Goal: Information Seeking & Learning: Check status

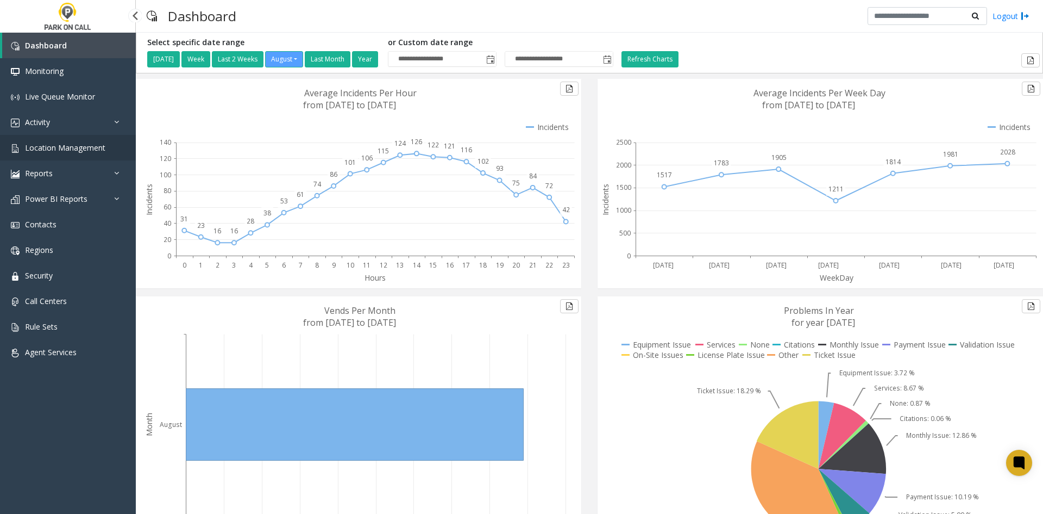
click at [52, 149] on span "Location Management" at bounding box center [65, 147] width 80 height 10
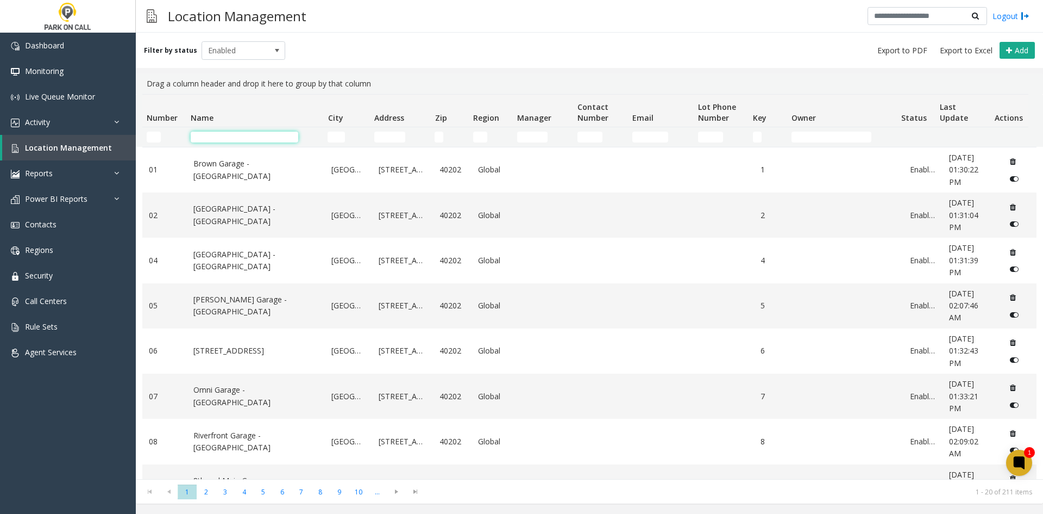
click at [236, 139] on input "Name Filter" at bounding box center [245, 137] width 108 height 11
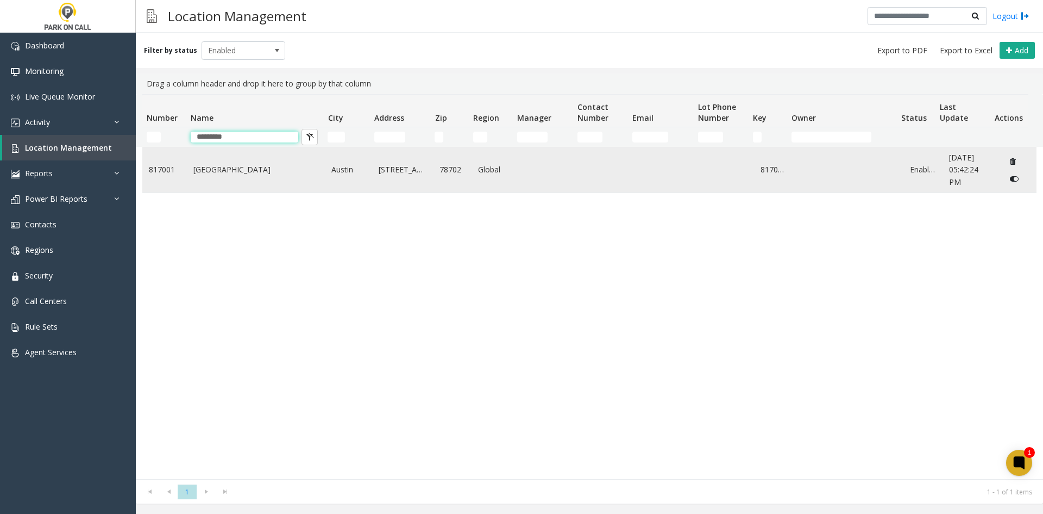
type input "*********"
click at [226, 183] on td "[GEOGRAPHIC_DATA]" at bounding box center [256, 169] width 139 height 45
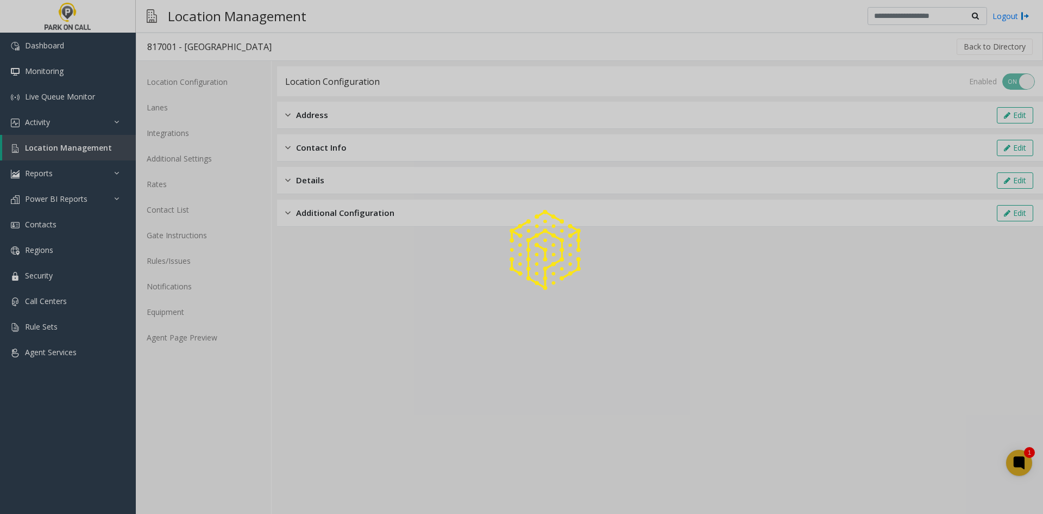
click at [199, 153] on div at bounding box center [521, 257] width 1043 height 514
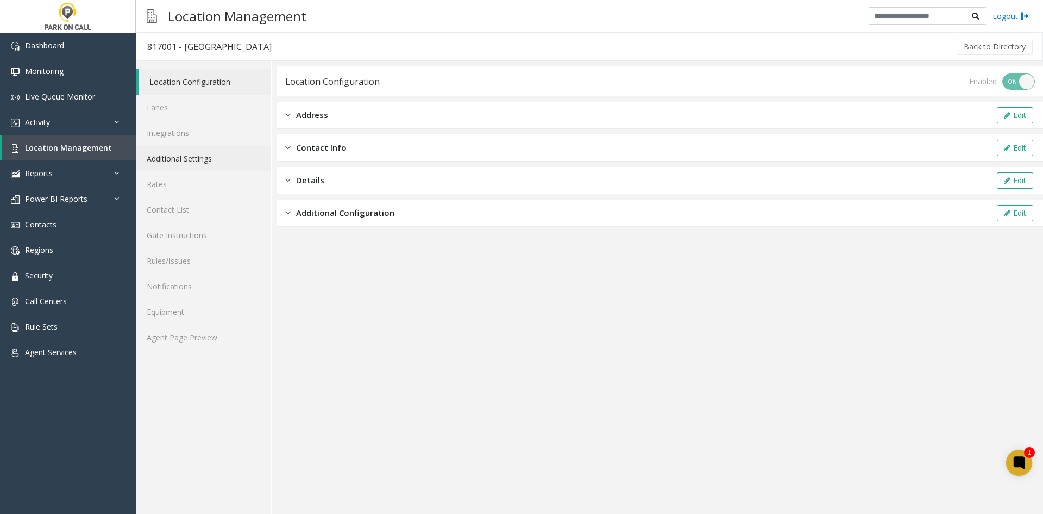
click at [199, 153] on link "Additional Settings" at bounding box center [203, 159] width 135 height 26
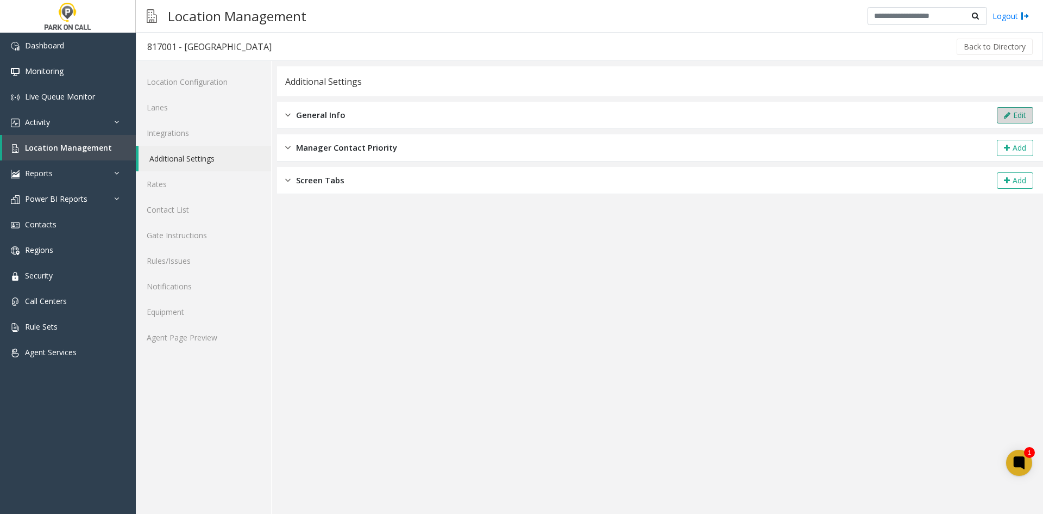
click at [1017, 114] on button "Edit" at bounding box center [1015, 115] width 36 height 16
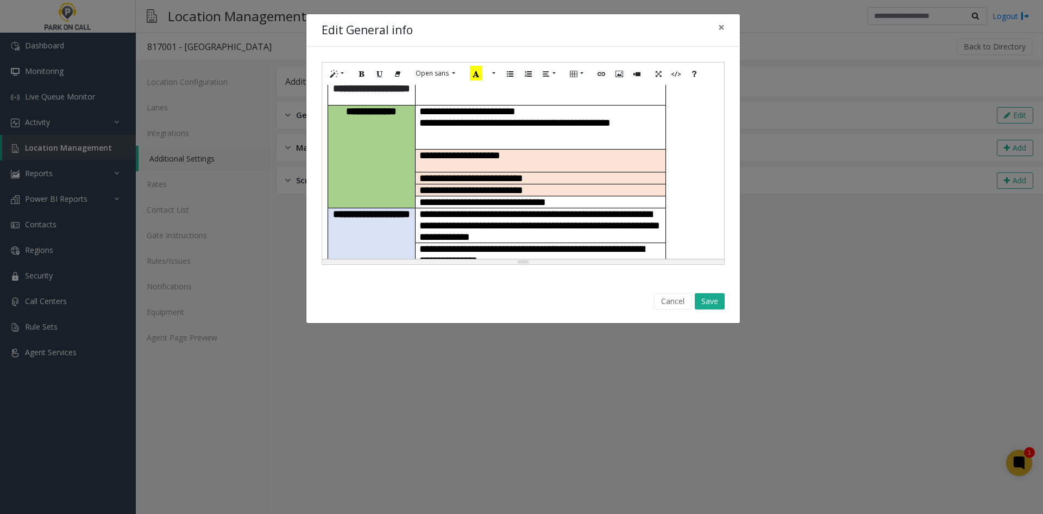
scroll to position [109, 0]
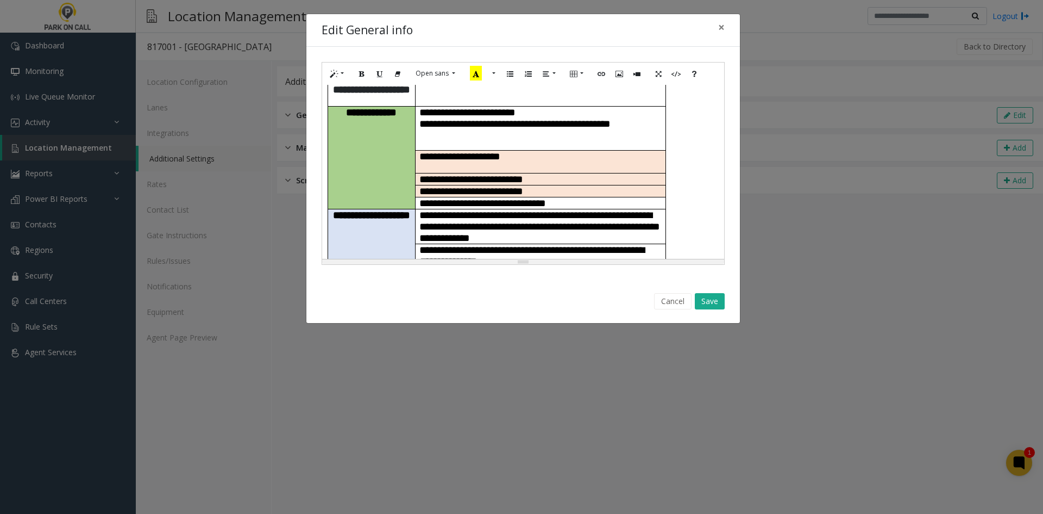
click at [848, 89] on div "**********" at bounding box center [521, 257] width 1043 height 514
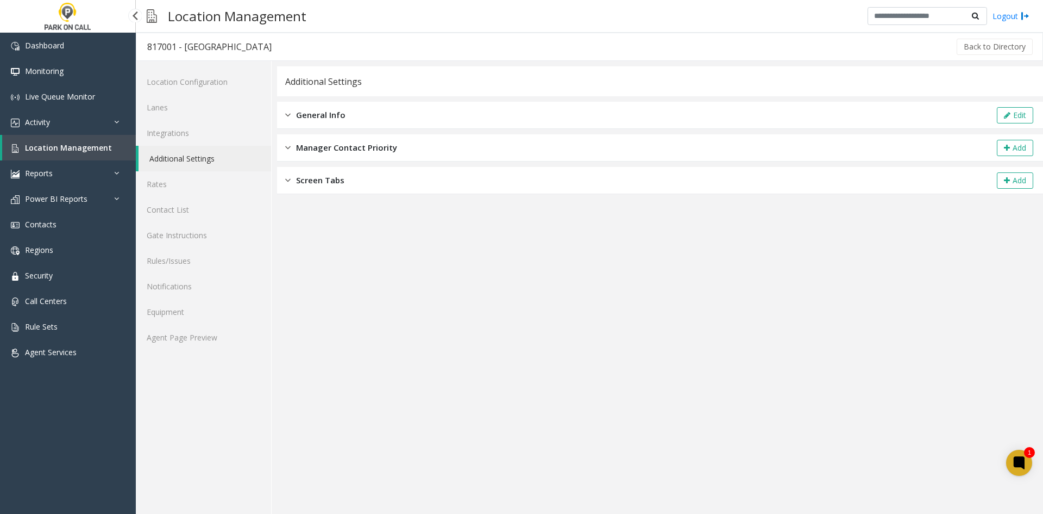
click at [99, 154] on link "Location Management" at bounding box center [69, 148] width 134 height 26
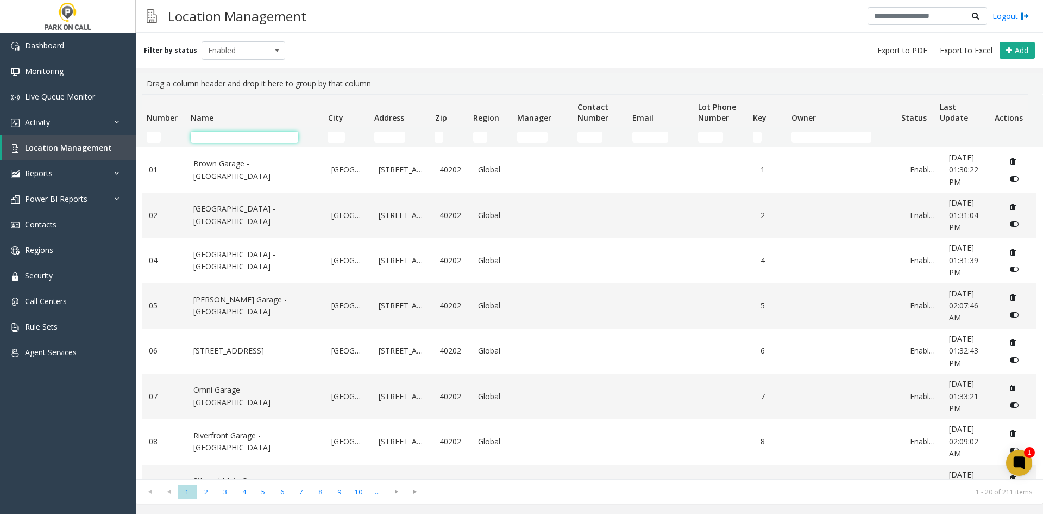
click at [286, 133] on input "Name Filter" at bounding box center [245, 137] width 108 height 11
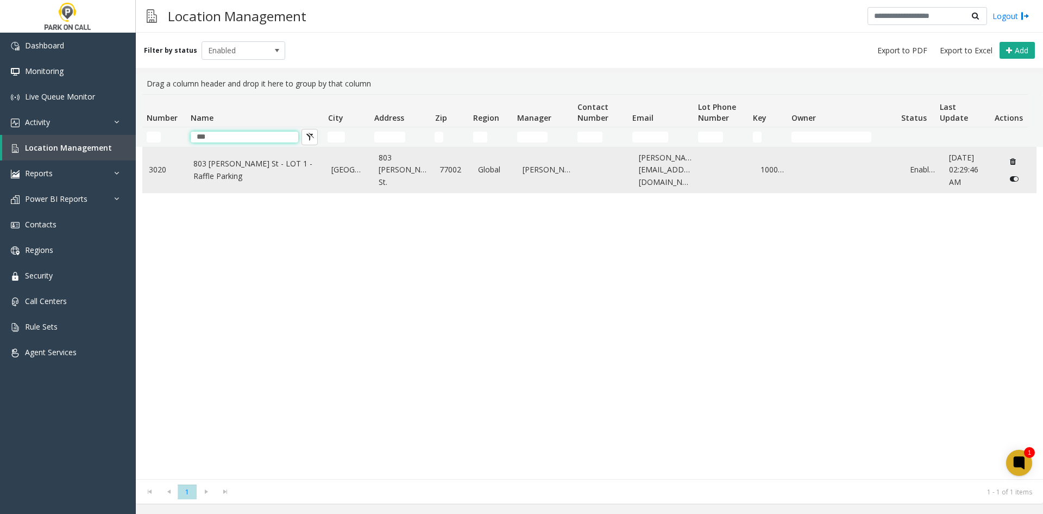
type input "***"
click at [270, 160] on link "803 [PERSON_NAME] St - LOT 1 - Raffle Parking" at bounding box center [256, 170] width 126 height 24
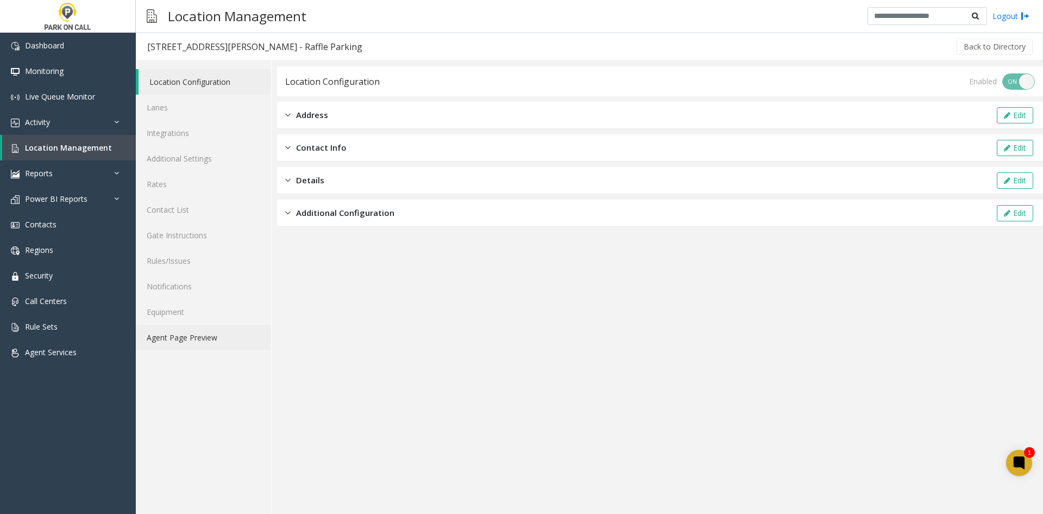
click at [182, 339] on link "Agent Page Preview" at bounding box center [203, 337] width 135 height 26
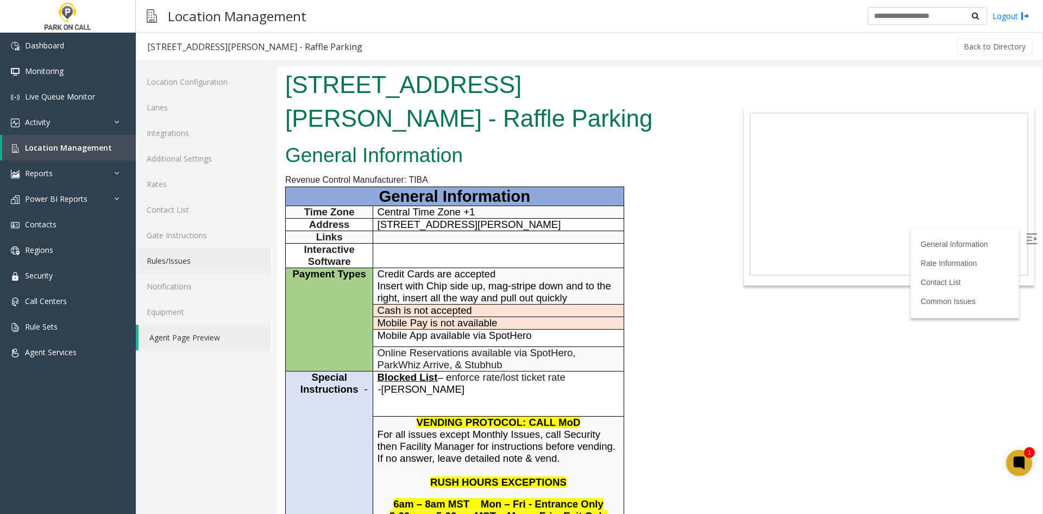
click at [213, 252] on link "Rules/Issues" at bounding box center [203, 261] width 135 height 26
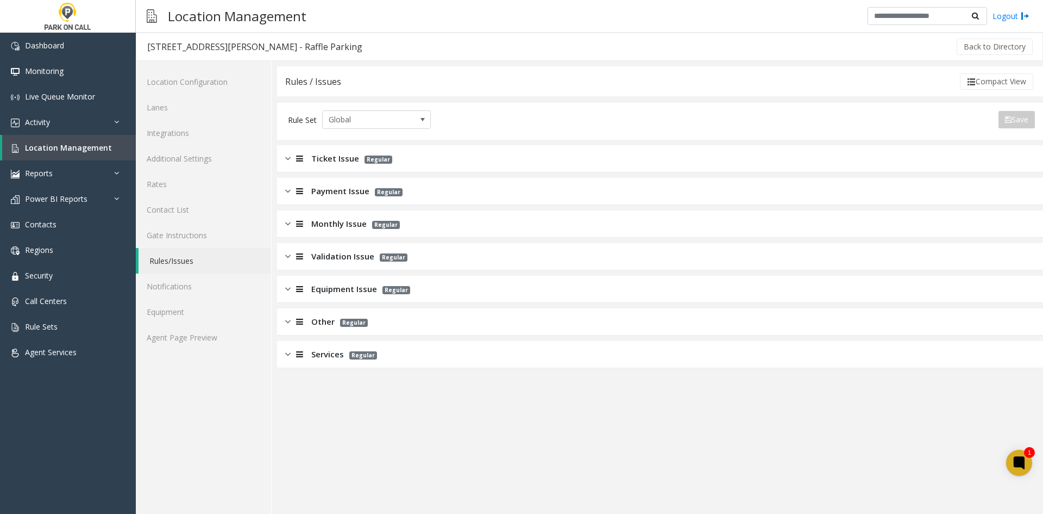
click at [376, 188] on span "Regular" at bounding box center [389, 192] width 28 height 8
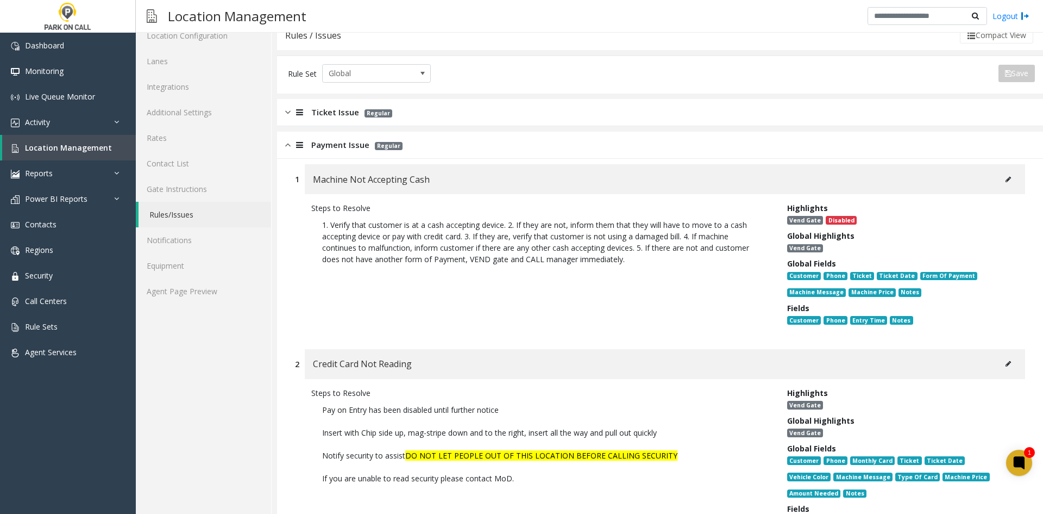
scroll to position [109, 0]
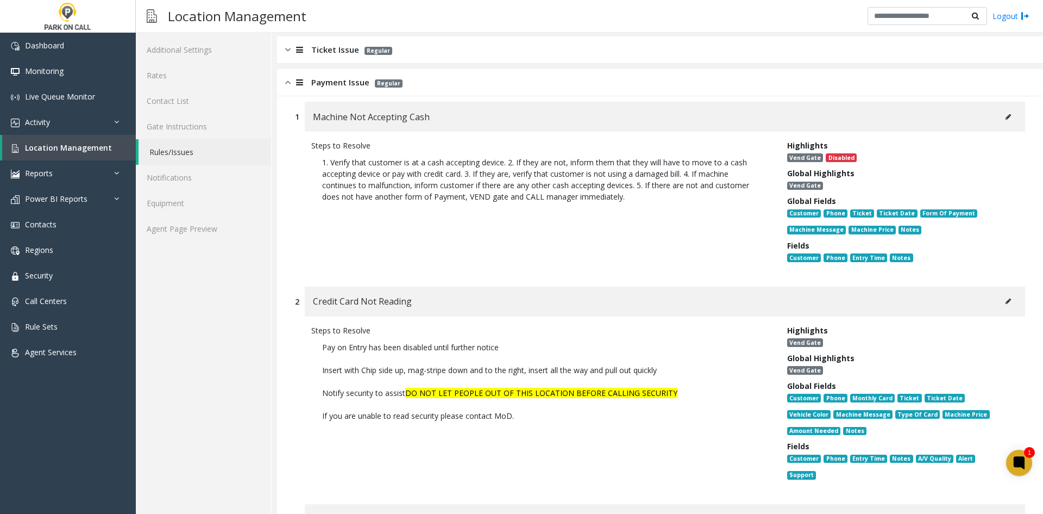
click at [405, 327] on div "Steps to Resolve" at bounding box center [541, 329] width 460 height 11
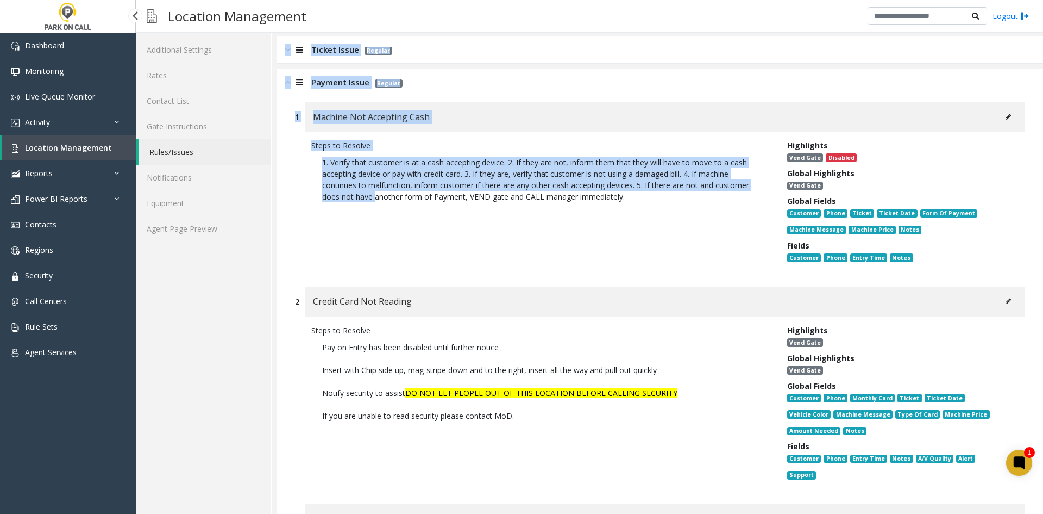
drag, startPoint x: 285, startPoint y: 241, endPoint x: 637, endPoint y: 193, distance: 355.4
click at [90, 136] on link "Location Management" at bounding box center [69, 148] width 134 height 26
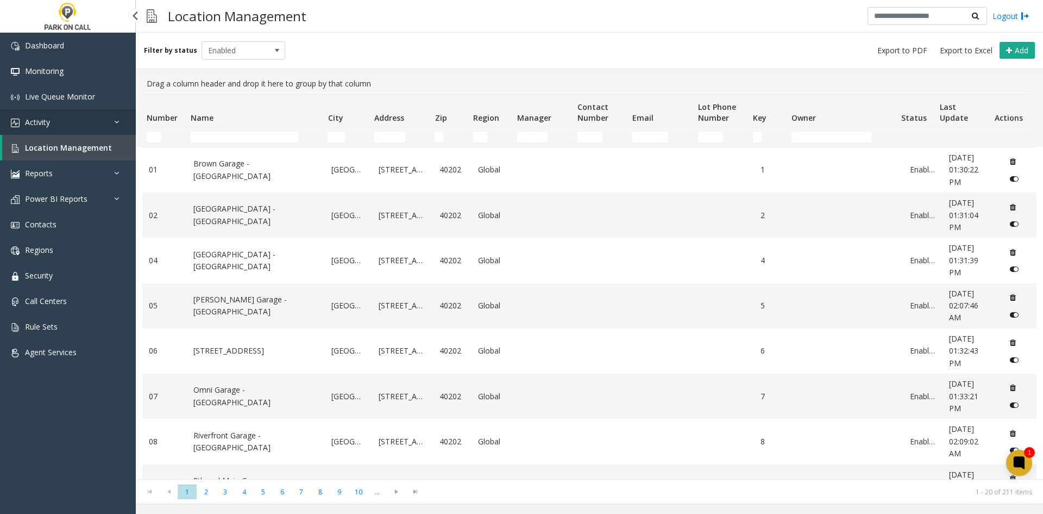
click at [90, 122] on link "Activity" at bounding box center [68, 122] width 136 height 26
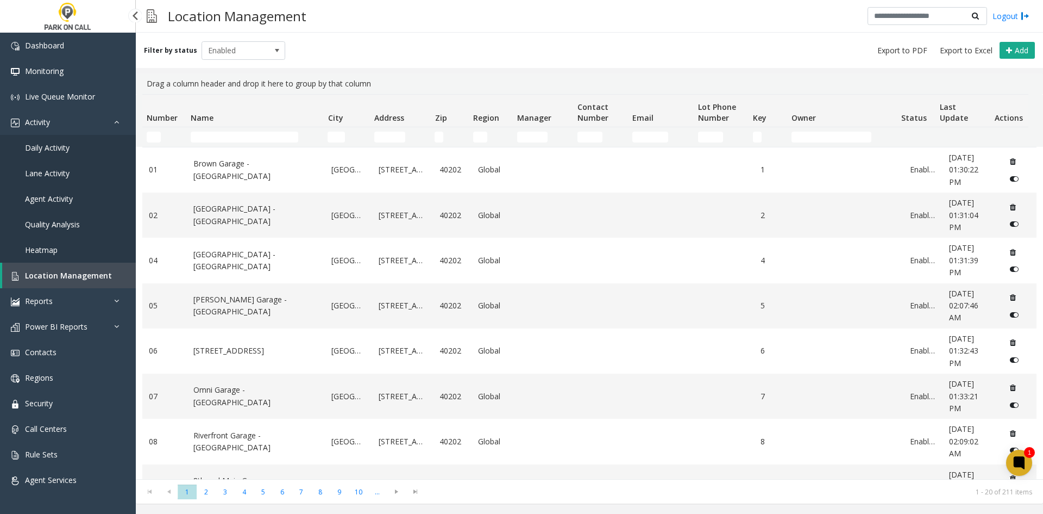
click at [75, 152] on link "Daily Activity" at bounding box center [68, 148] width 136 height 26
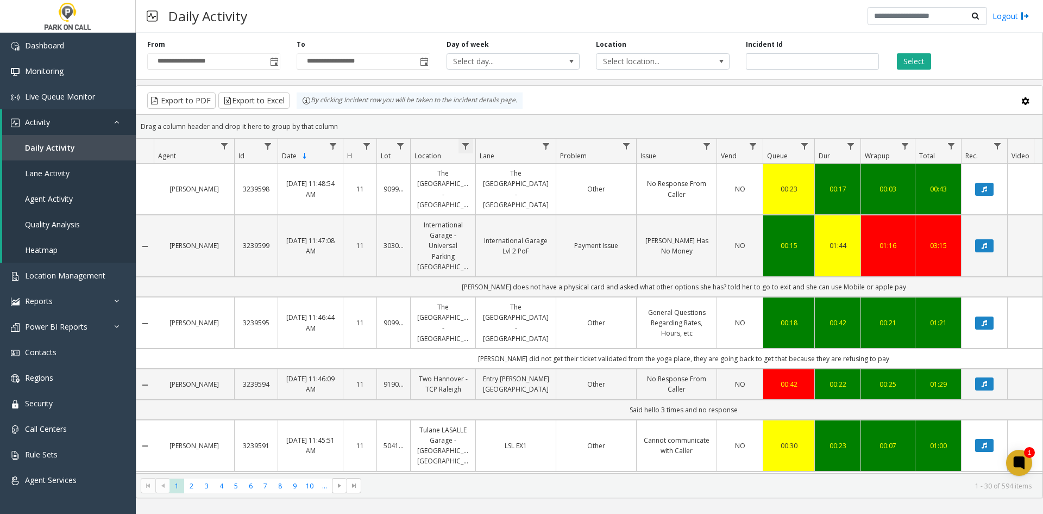
click at [467, 144] on span "Data table" at bounding box center [465, 146] width 9 height 9
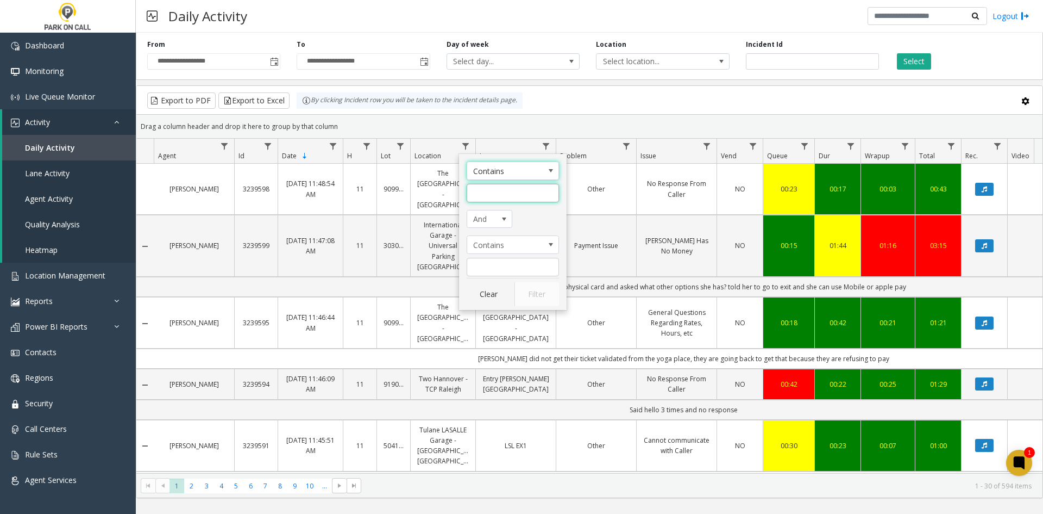
click at [499, 198] on input "Location Filter" at bounding box center [513, 193] width 92 height 18
type input "**********"
click button "Filter" at bounding box center [537, 294] width 45 height 24
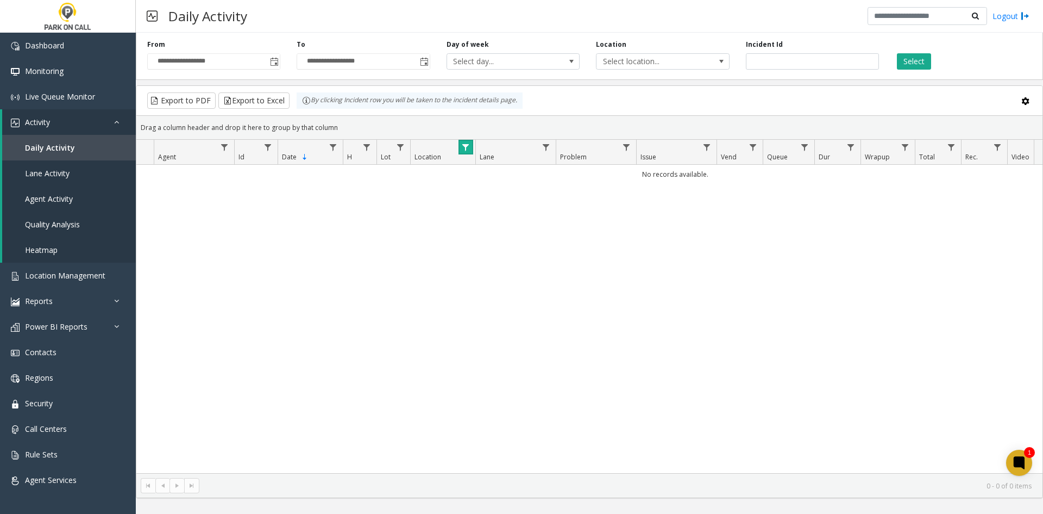
click at [466, 143] on span "Data table" at bounding box center [465, 147] width 9 height 9
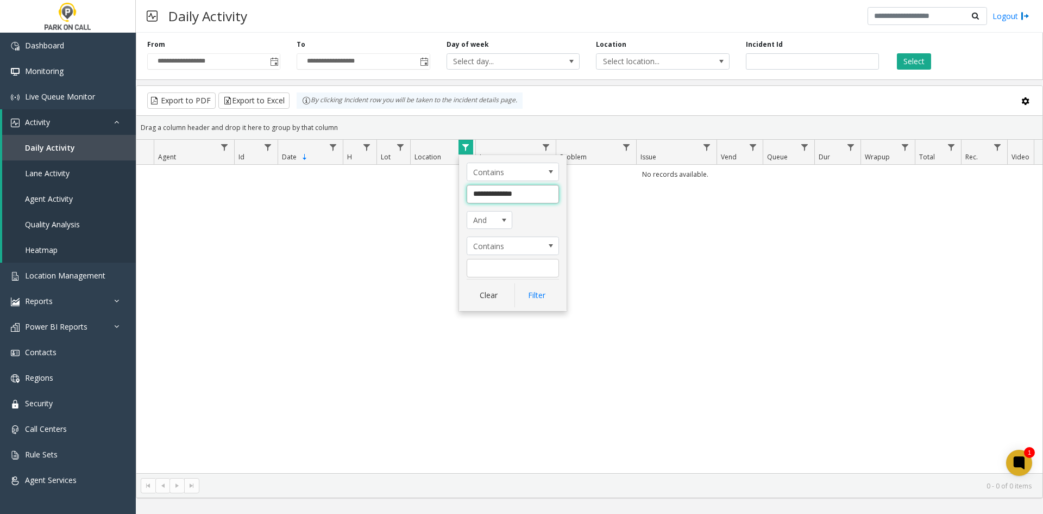
click at [498, 198] on input "**********" at bounding box center [513, 194] width 92 height 18
type input "**********"
click button "Filter" at bounding box center [537, 295] width 45 height 24
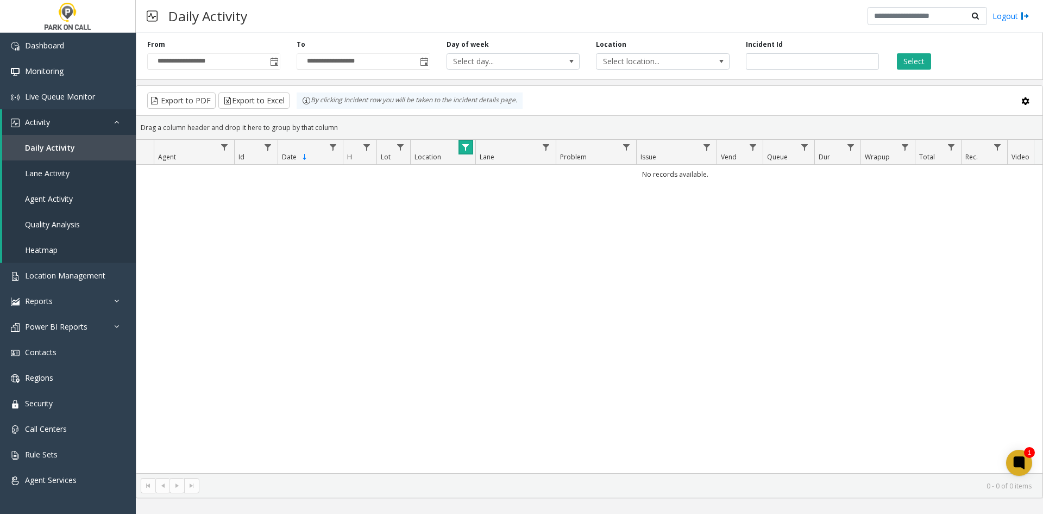
click at [463, 144] on span "Data table" at bounding box center [465, 147] width 9 height 9
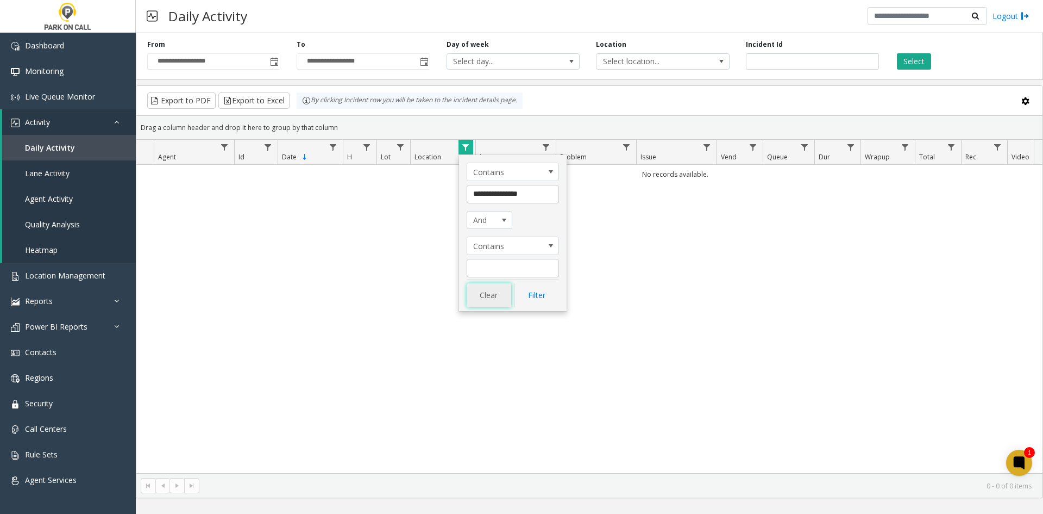
click at [483, 296] on button "Clear" at bounding box center [489, 295] width 45 height 24
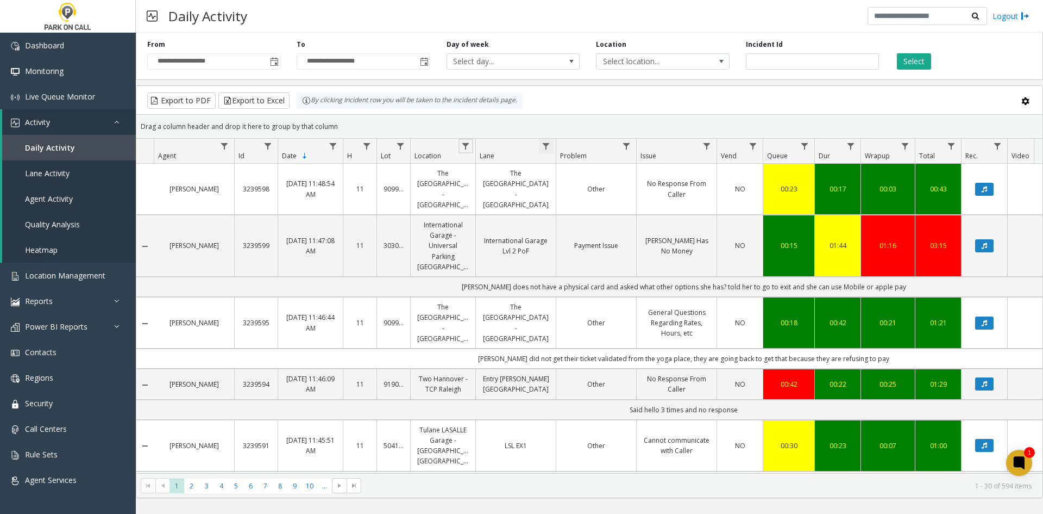
click at [543, 150] on span "Data table" at bounding box center [546, 146] width 9 height 9
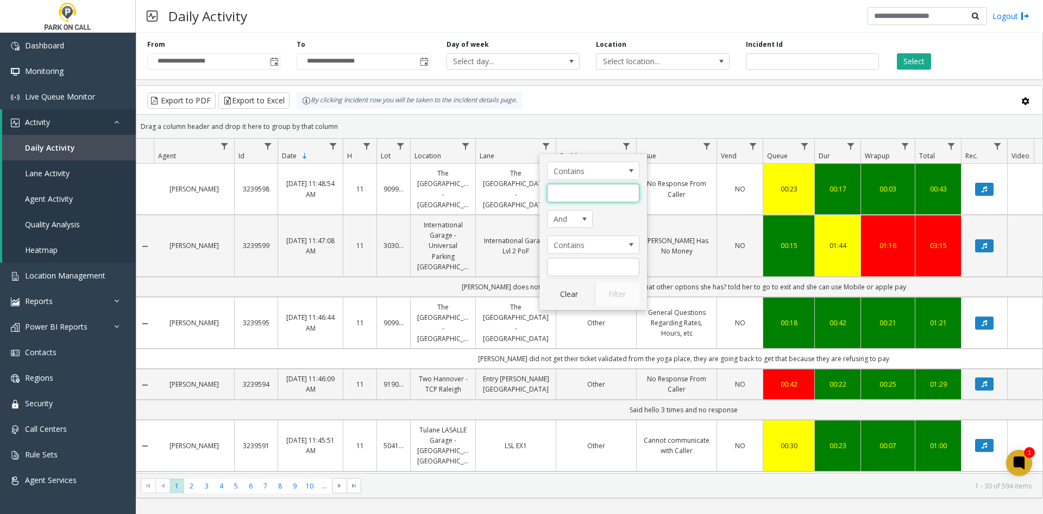
click at [573, 191] on input "Lane Filter" at bounding box center [593, 193] width 92 height 18
type input "*********"
click button "Filter" at bounding box center [617, 294] width 45 height 24
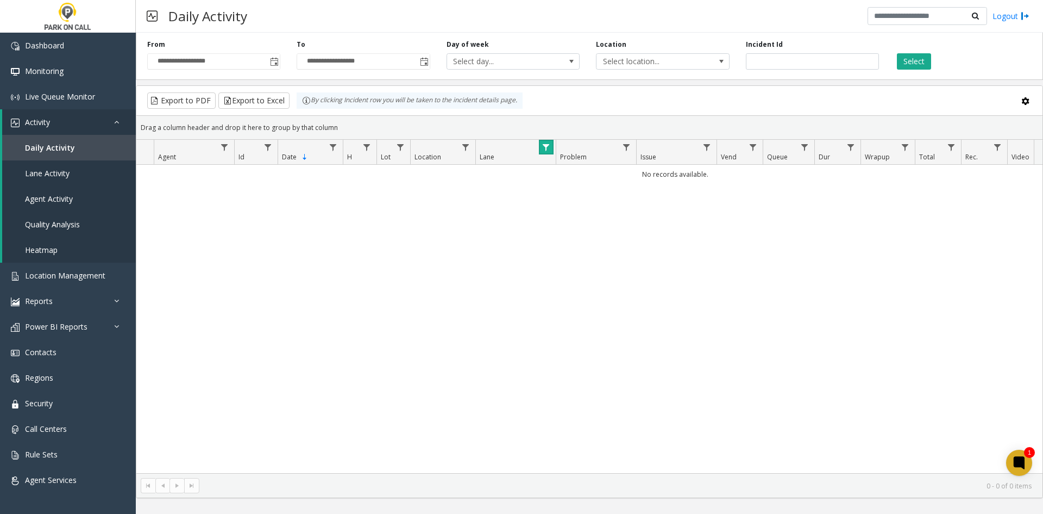
click at [546, 148] on span "Data table" at bounding box center [546, 147] width 9 height 9
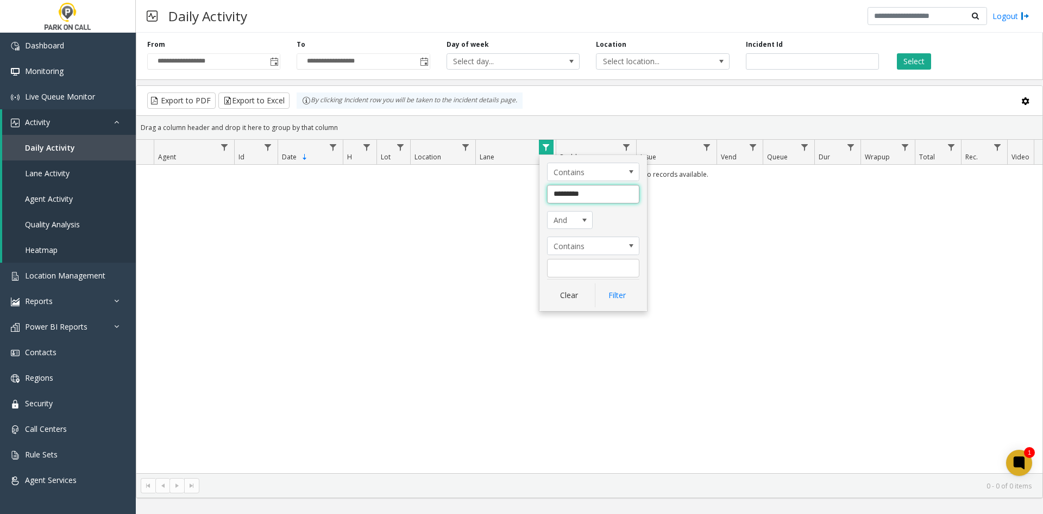
click at [566, 192] on input "*********" at bounding box center [593, 194] width 92 height 18
type input "**********"
click button "Filter" at bounding box center [617, 295] width 45 height 24
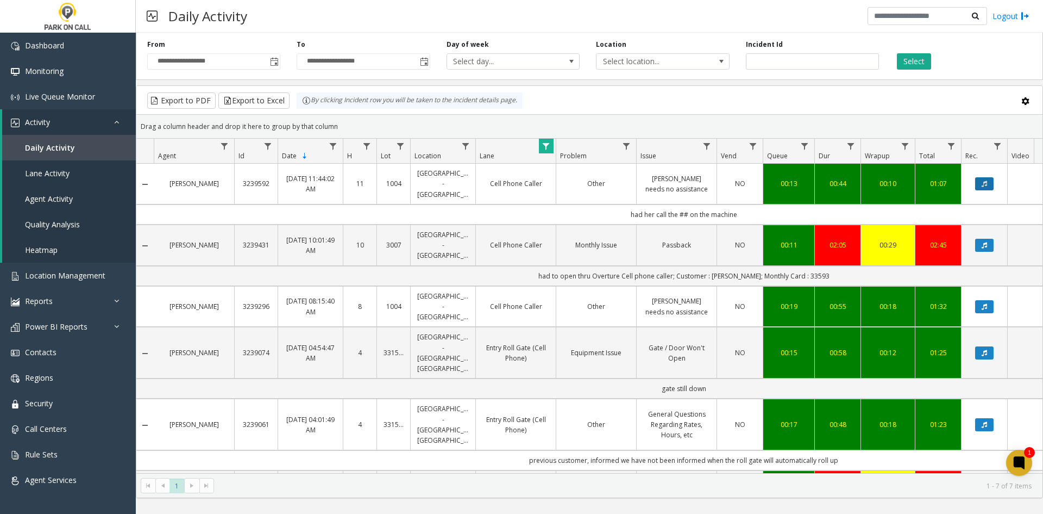
click at [980, 190] on button "Data table" at bounding box center [984, 183] width 18 height 13
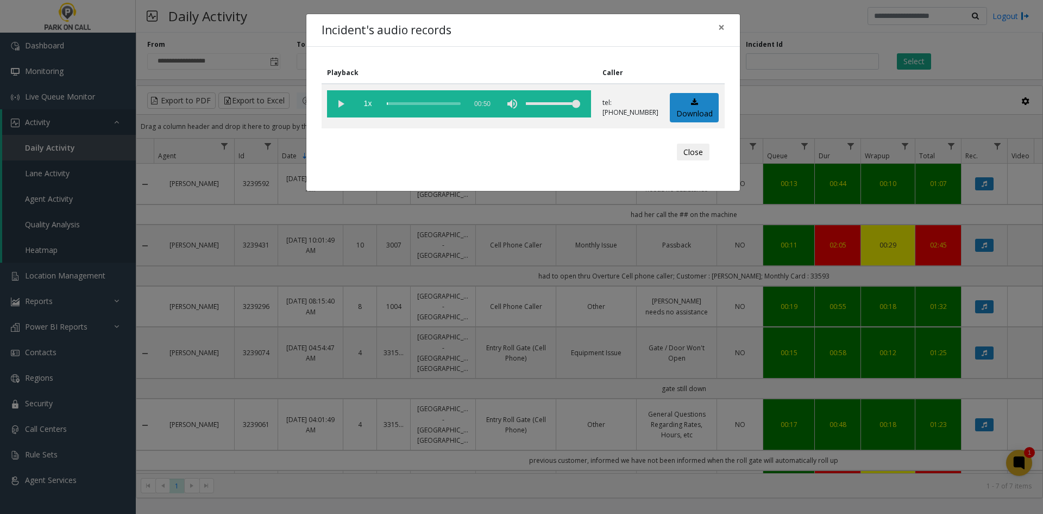
click at [306, 141] on div "Playback Caller 1x 00:50 tel:[PHONE_NUMBER] Download Close" at bounding box center [523, 119] width 434 height 144
click at [258, 150] on div "Incident's audio records × Playback Caller 1x 00:50 tel:[PHONE_NUMBER] Download…" at bounding box center [521, 257] width 1043 height 514
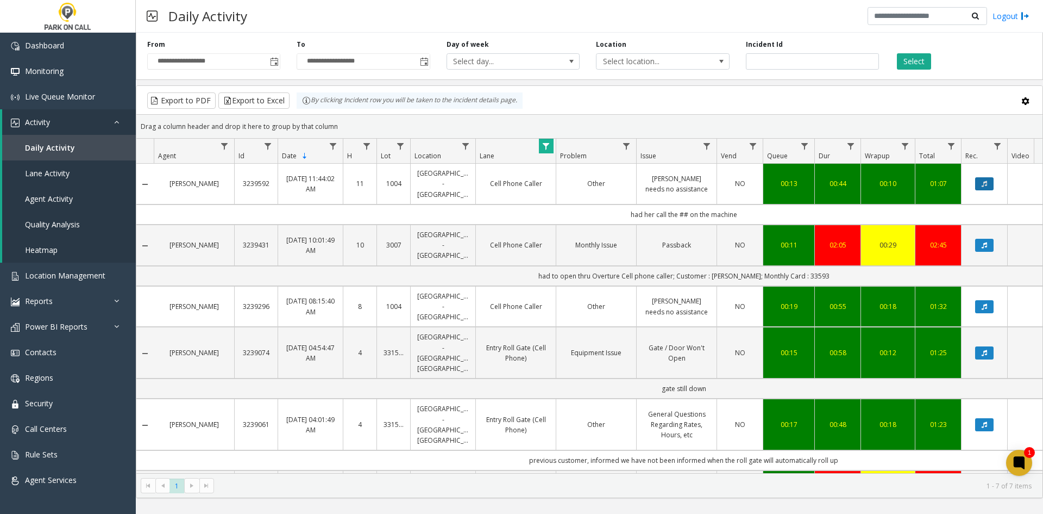
click at [984, 190] on button "Data table" at bounding box center [984, 183] width 18 height 13
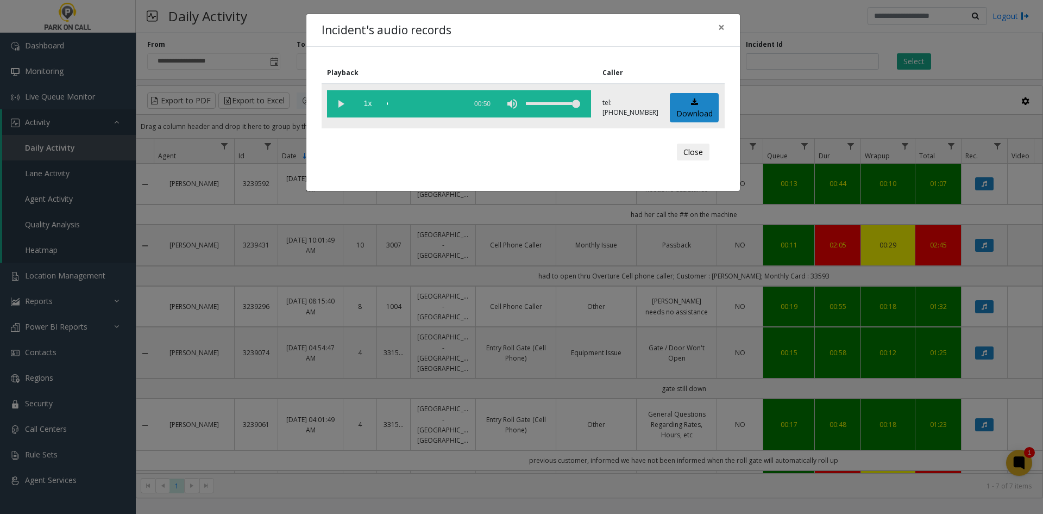
click at [336, 106] on vg-play-pause at bounding box center [340, 103] width 27 height 27
drag, startPoint x: 524, startPoint y: 105, endPoint x: 510, endPoint y: 109, distance: 15.0
click at [526, 109] on div "volume level" at bounding box center [553, 103] width 54 height 27
click at [526, 111] on div "volume level" at bounding box center [553, 103] width 54 height 27
click at [454, 285] on div "Incident's audio records × Playback Caller 1x 00:50 tel:[PHONE_NUMBER] Download…" at bounding box center [521, 257] width 1043 height 514
